Goal: Check status

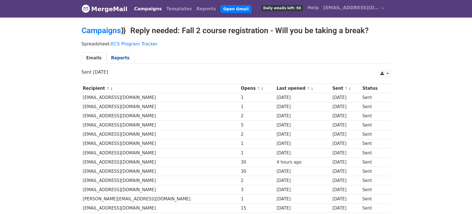
click at [118, 57] on link "Reports" at bounding box center [120, 57] width 28 height 11
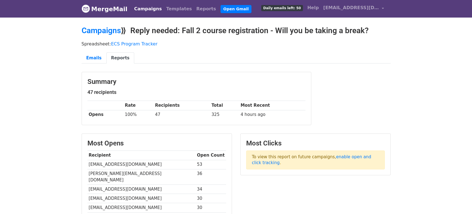
click at [145, 6] on link "Campaigns" at bounding box center [148, 8] width 32 height 11
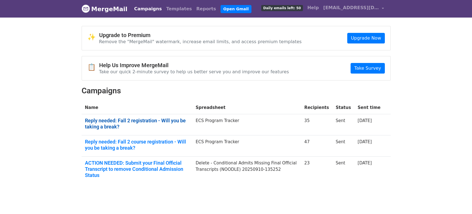
click at [177, 120] on link "Reply needed: Fall 2 registration - Will you be taking a break?" at bounding box center [137, 124] width 104 height 12
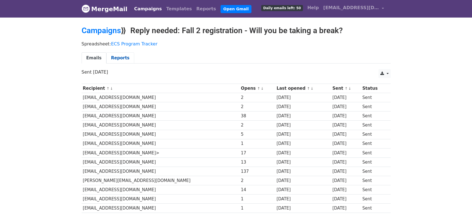
click at [118, 61] on link "Reports" at bounding box center [120, 57] width 28 height 11
